Goal: Navigation & Orientation: Find specific page/section

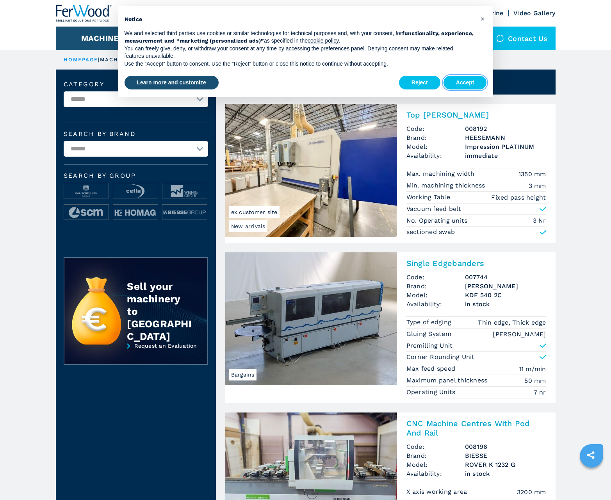
click at [465, 82] on button "Accept" at bounding box center [465, 83] width 43 height 14
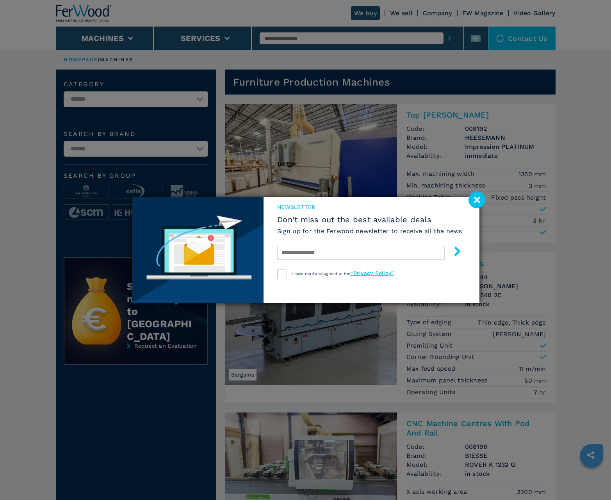
scroll to position [781, 0]
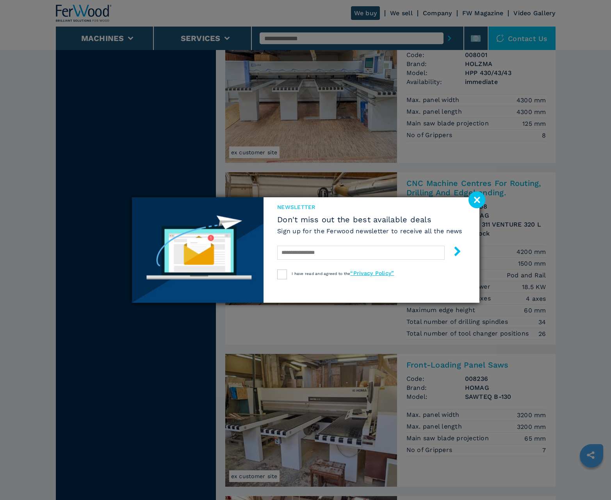
click at [477, 200] on image at bounding box center [477, 199] width 17 height 17
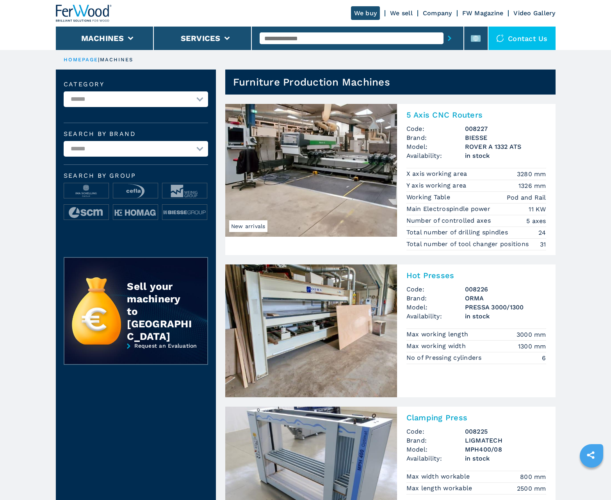
scroll to position [781, 0]
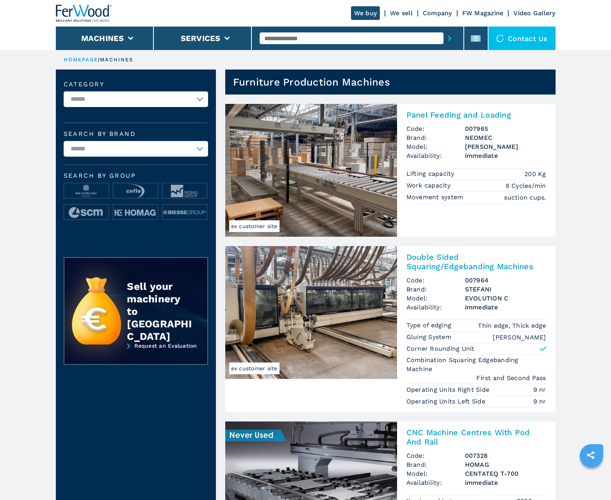
scroll to position [781, 0]
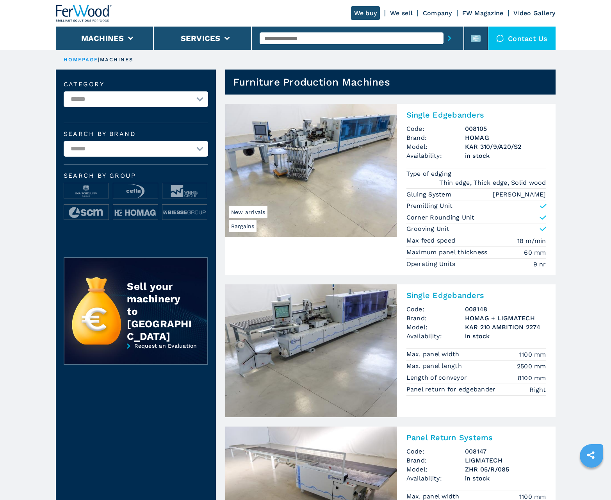
scroll to position [781, 0]
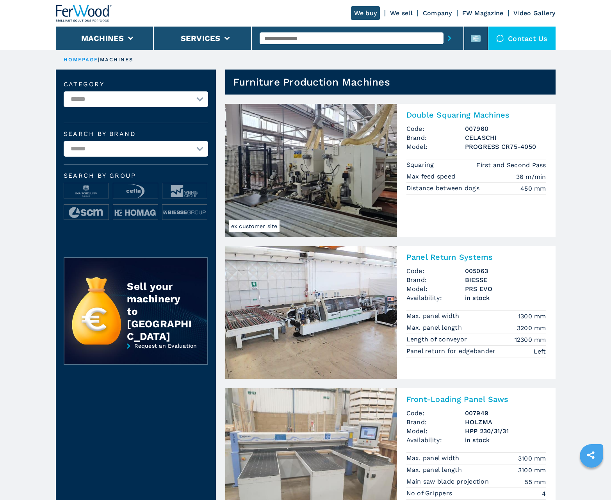
scroll to position [781, 0]
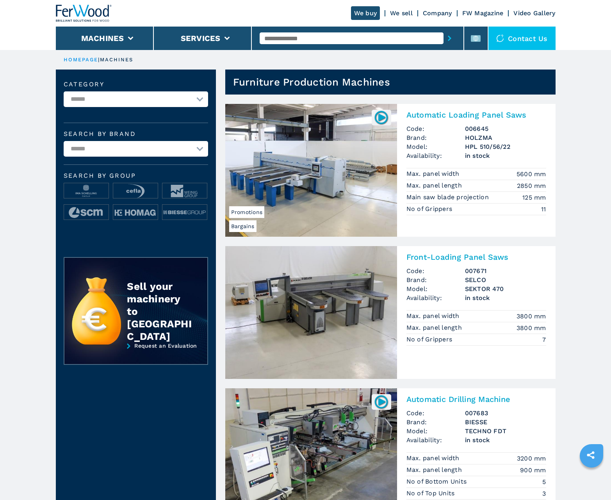
scroll to position [781, 0]
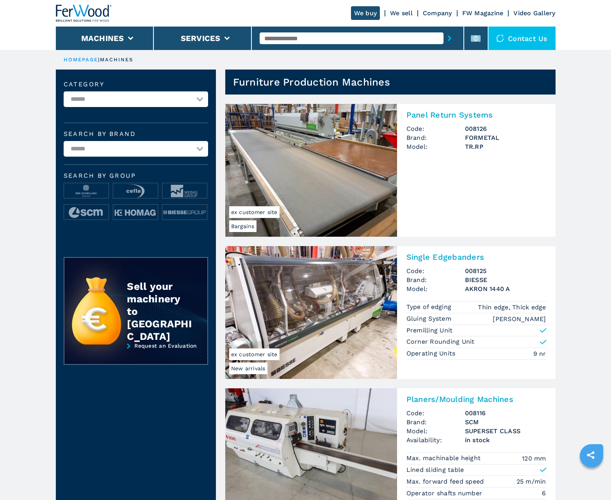
scroll to position [781, 0]
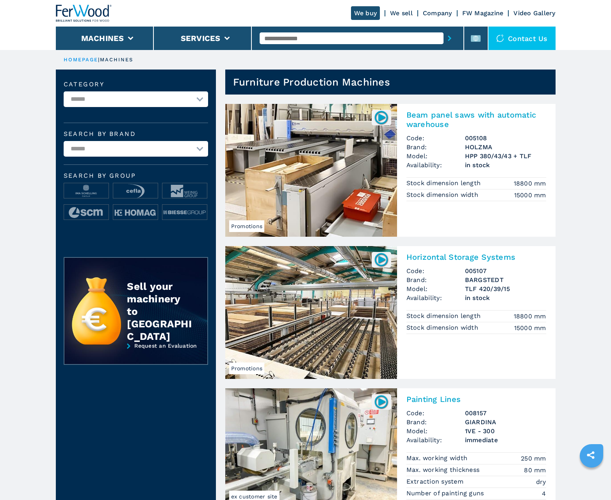
scroll to position [781, 0]
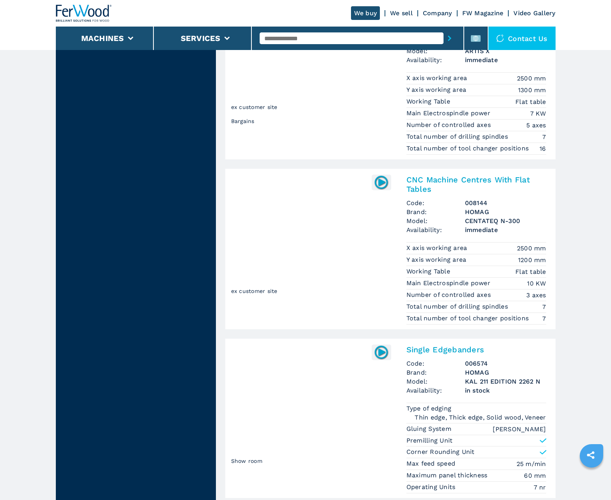
scroll to position [1629, 0]
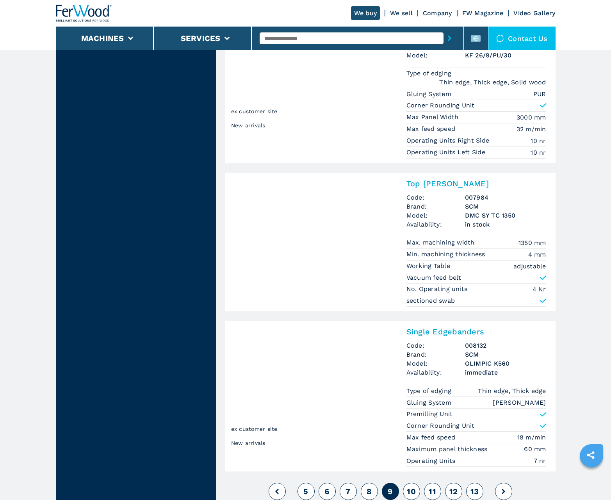
click at [411, 491] on span "10" at bounding box center [411, 491] width 9 height 9
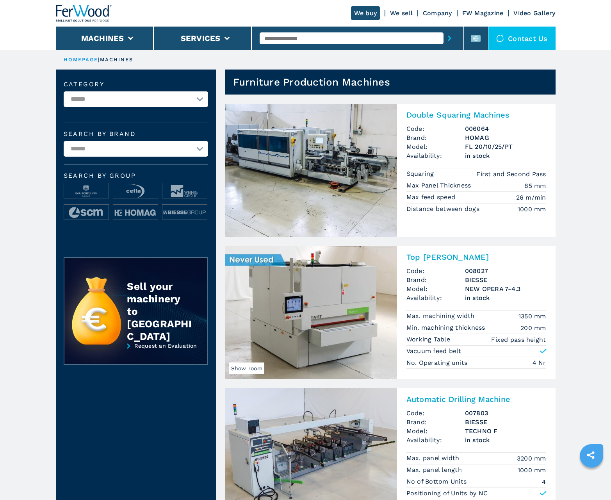
scroll to position [781, 0]
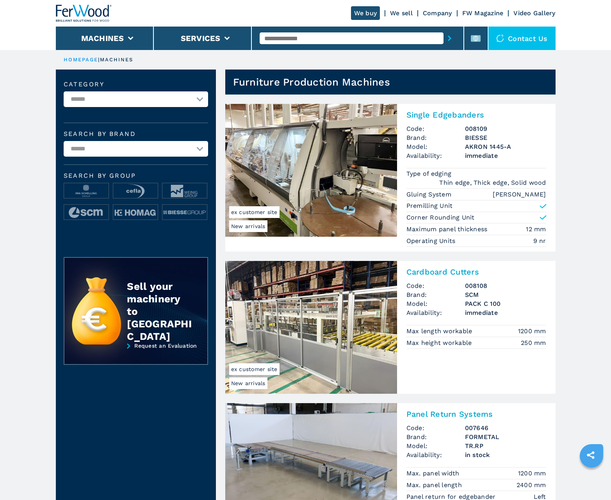
scroll to position [781, 0]
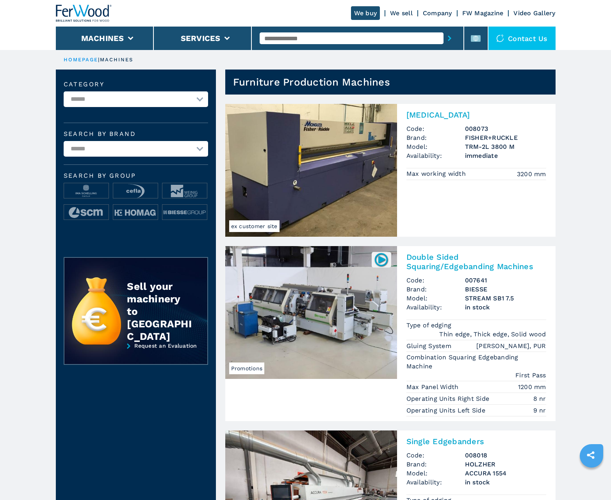
scroll to position [781, 0]
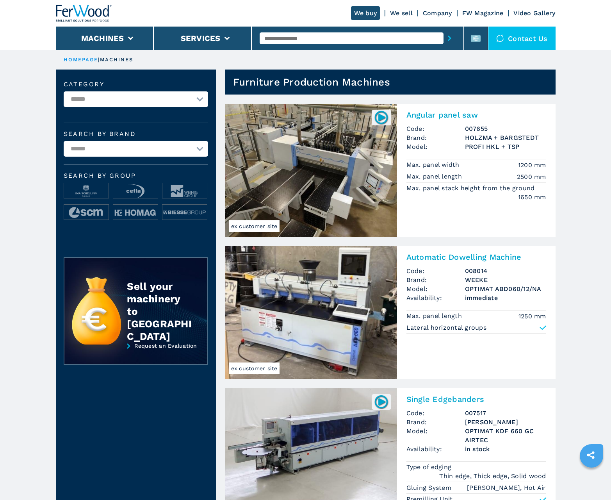
scroll to position [781, 0]
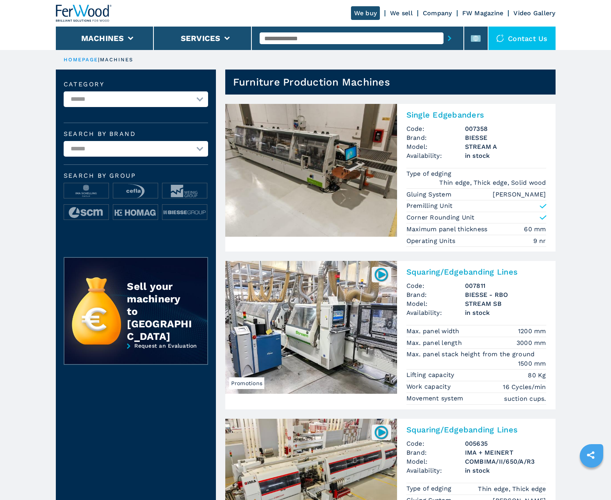
scroll to position [781, 0]
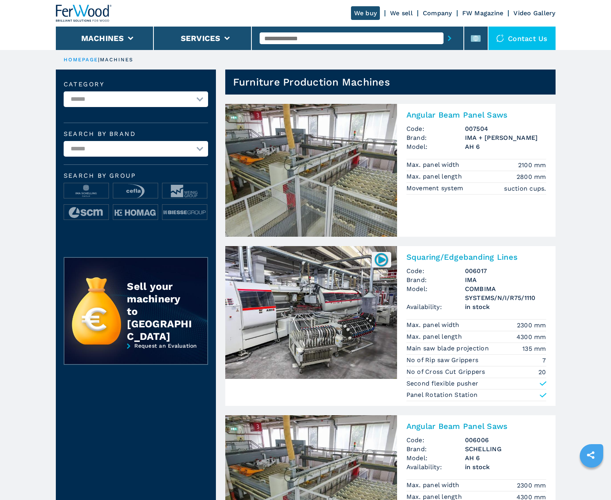
scroll to position [781, 0]
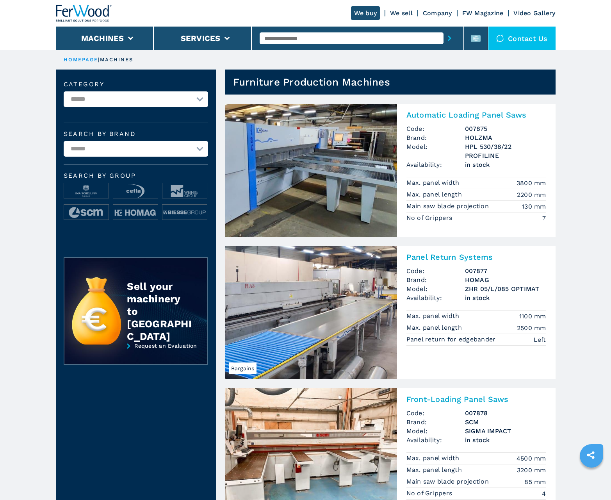
scroll to position [781, 0]
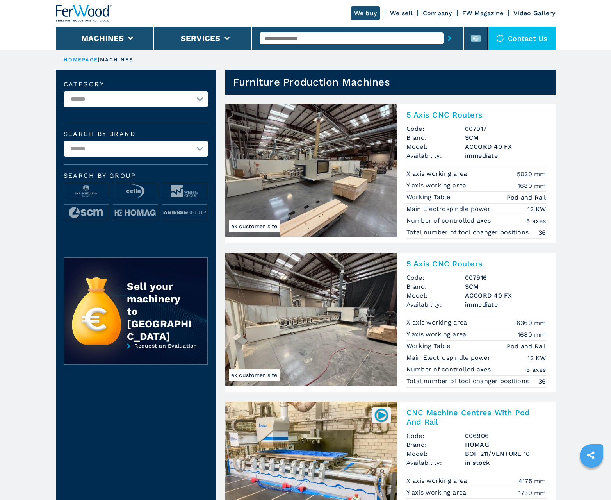
scroll to position [781, 0]
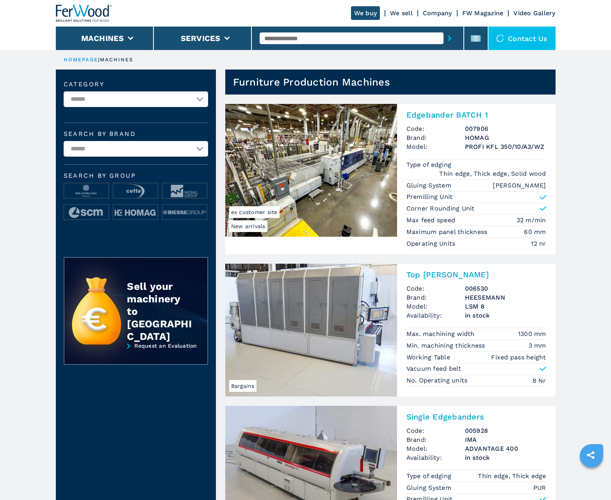
scroll to position [781, 0]
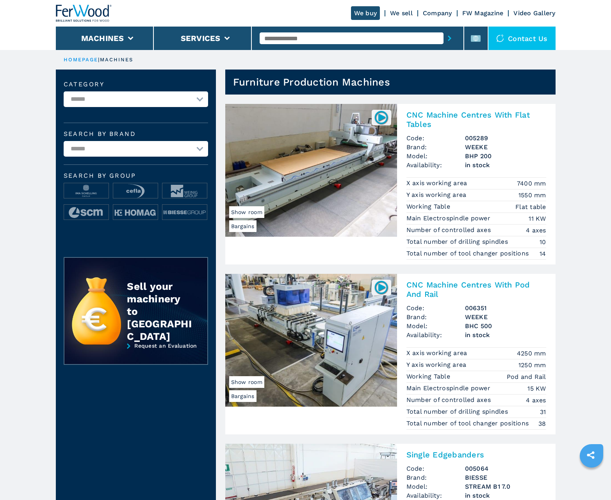
scroll to position [781, 0]
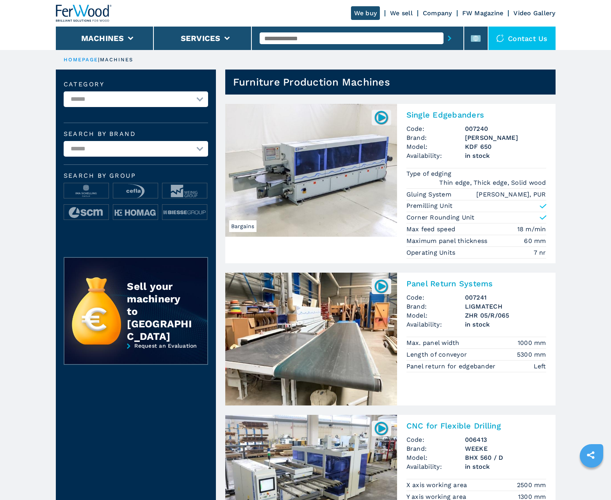
scroll to position [781, 0]
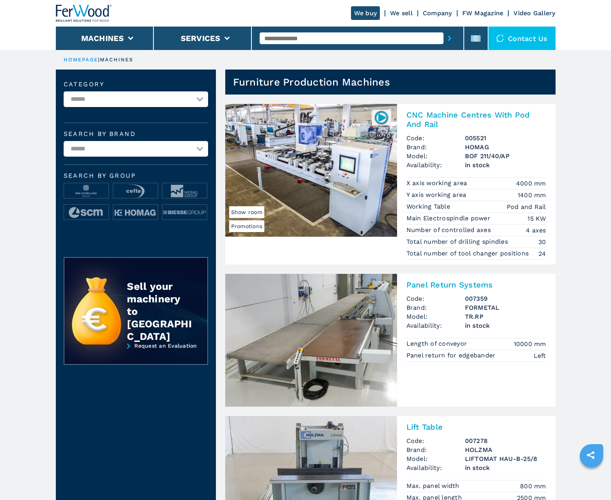
scroll to position [781, 0]
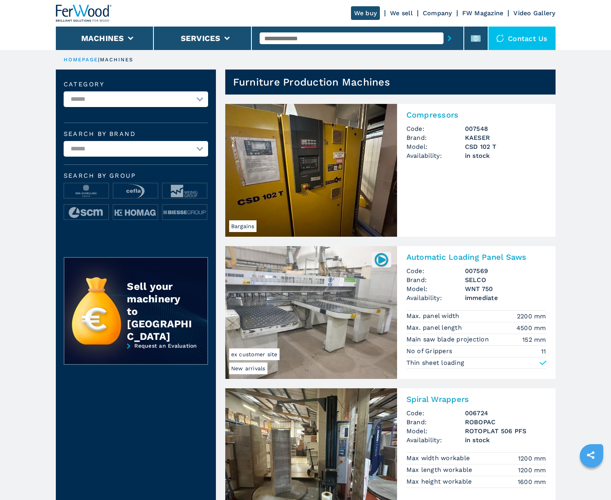
scroll to position [781, 0]
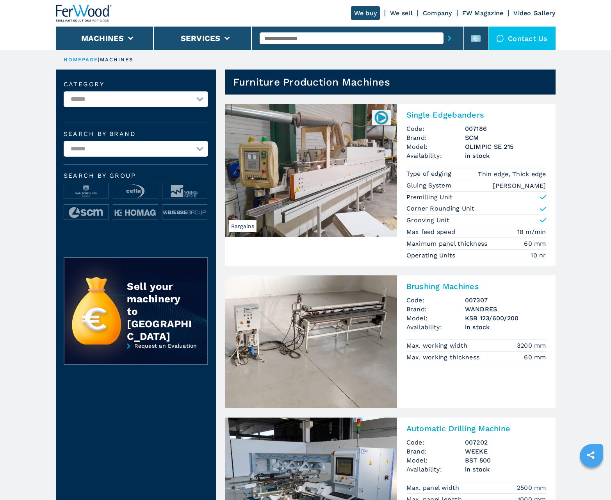
scroll to position [781, 0]
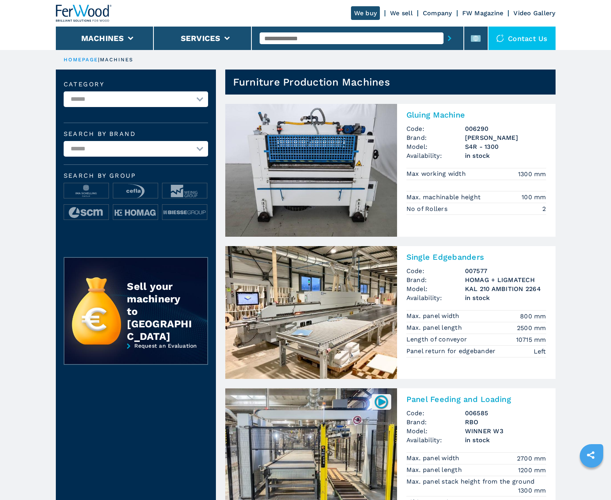
scroll to position [781, 0]
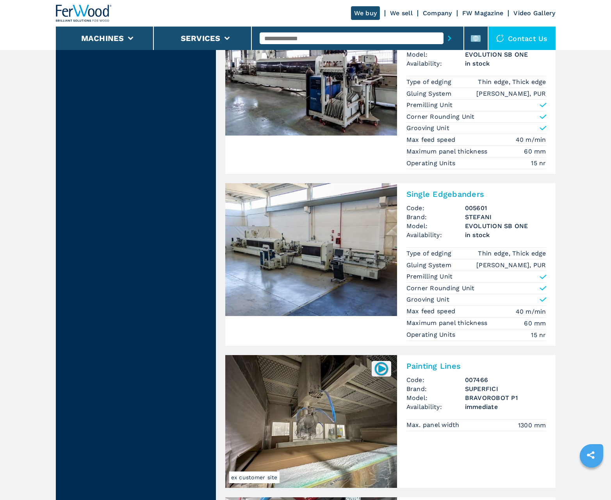
scroll to position [1629, 0]
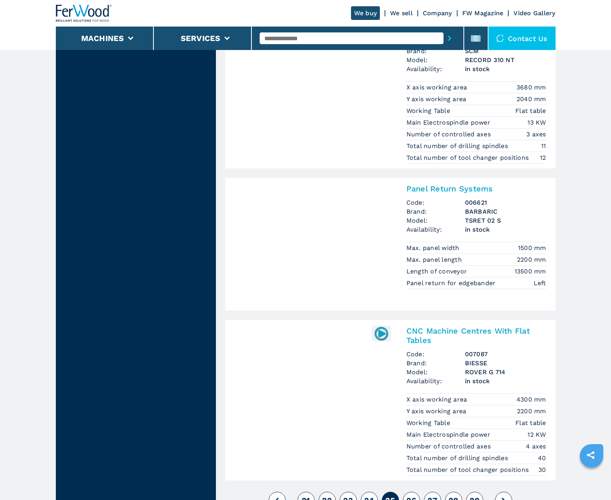
click at [411, 496] on span "26" at bounding box center [412, 500] width 10 height 9
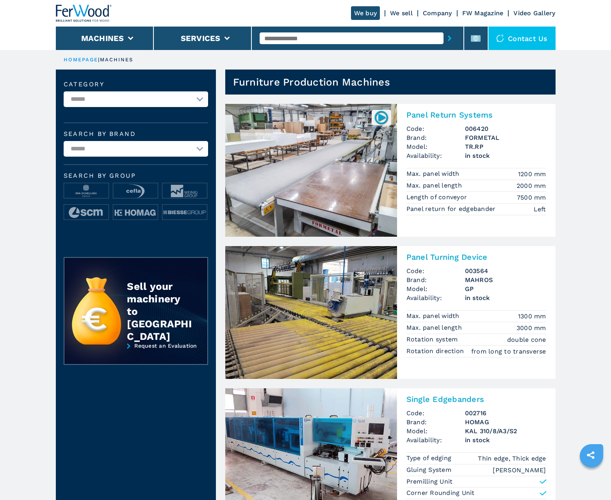
scroll to position [781, 0]
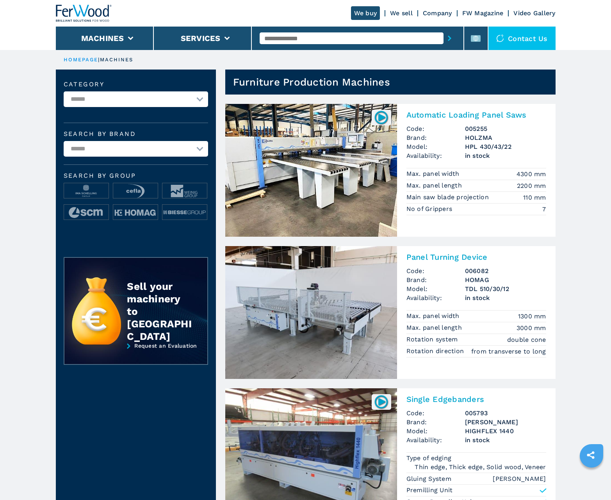
scroll to position [781, 0]
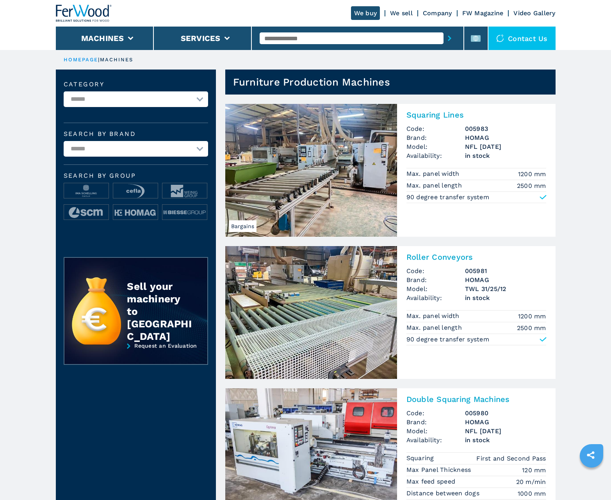
scroll to position [781, 0]
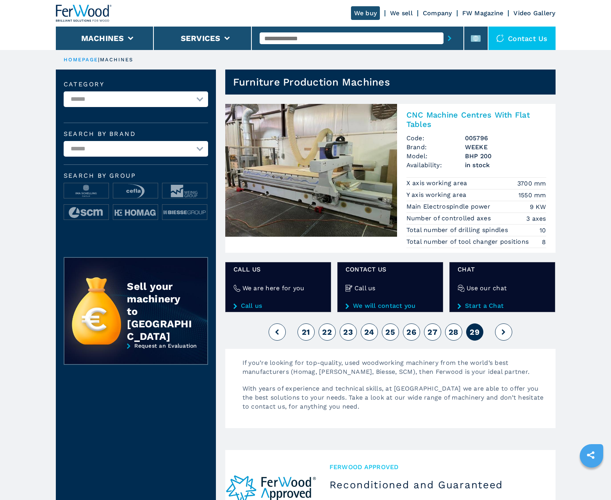
scroll to position [273, 0]
